Goal: Navigation & Orientation: Go to known website

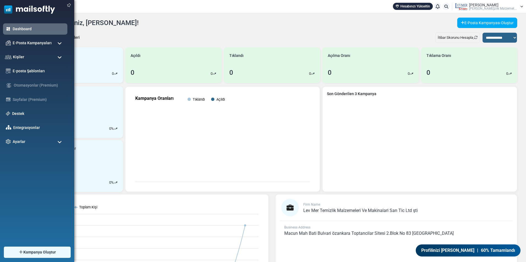
click at [11, 11] on img at bounding box center [27, 8] width 55 height 17
